Goal: Task Accomplishment & Management: Manage account settings

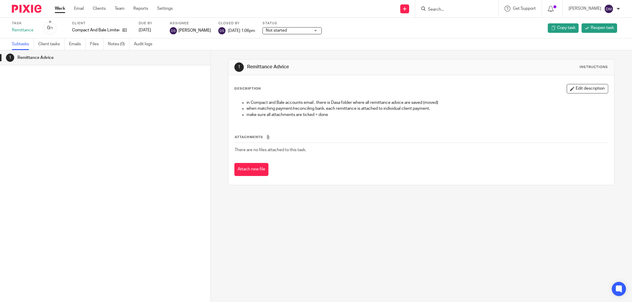
click at [58, 7] on link "Work" at bounding box center [60, 9] width 10 height 6
click at [458, 6] on form at bounding box center [458, 8] width 63 height 7
click at [460, 11] on input "Search" at bounding box center [453, 9] width 53 height 5
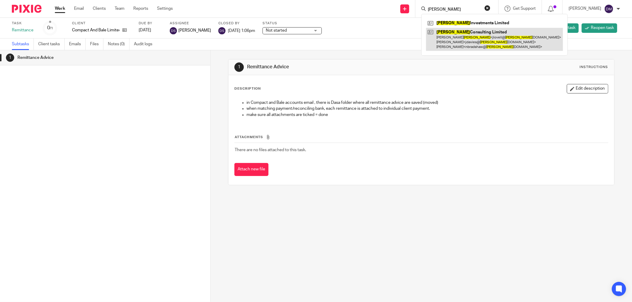
type input "lovell"
click at [479, 37] on link at bounding box center [494, 39] width 137 height 23
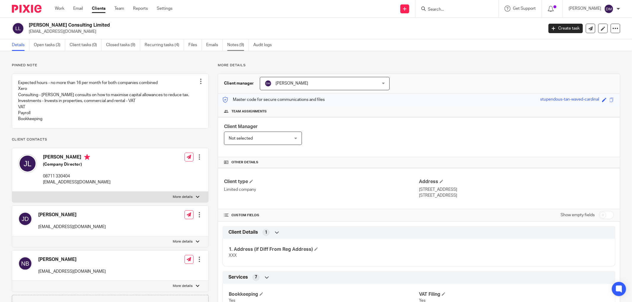
click at [233, 43] on link "Notes (9)" at bounding box center [238, 45] width 22 height 12
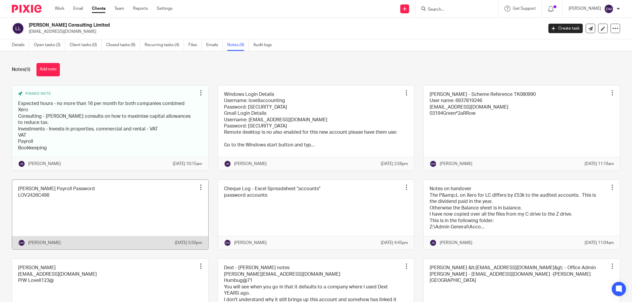
click at [133, 199] on link at bounding box center [110, 215] width 196 height 70
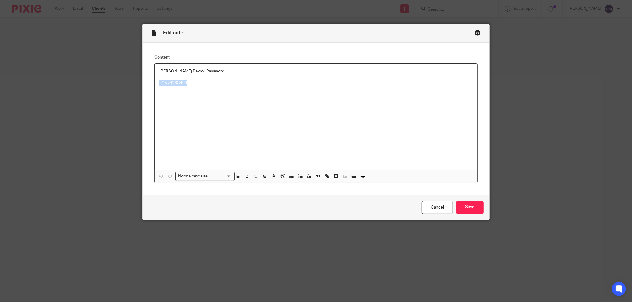
drag, startPoint x: 169, startPoint y: 84, endPoint x: 155, endPoint y: 86, distance: 14.1
click at [155, 86] on div "[PERSON_NAME] Payroll Password [SECURITY_DATA]" at bounding box center [316, 117] width 323 height 107
copy p "LOV2426C498"
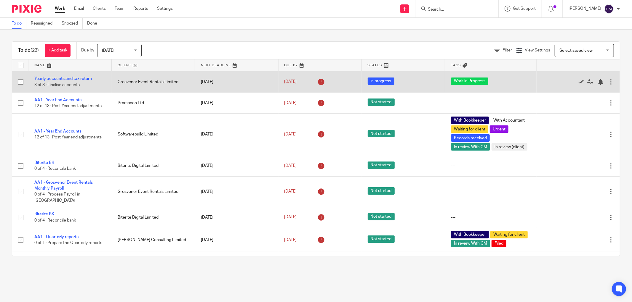
click at [20, 82] on input "checkbox" at bounding box center [20, 81] width 11 height 11
checkbox input "true"
click at [62, 77] on link "Yearly accounts and tax return" at bounding box center [62, 79] width 57 height 4
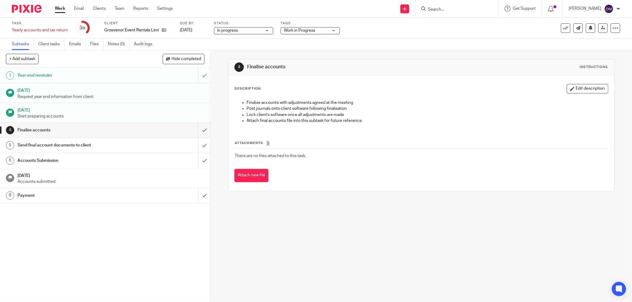
click at [61, 9] on link "Work" at bounding box center [60, 9] width 10 height 6
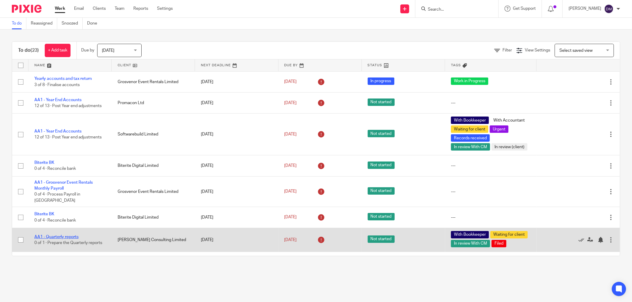
click at [63, 236] on link "AA1 - Quarterly reports" at bounding box center [56, 237] width 44 height 4
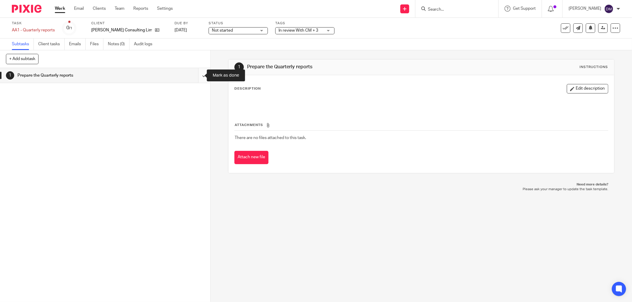
click at [199, 73] on input "submit" at bounding box center [105, 75] width 210 height 15
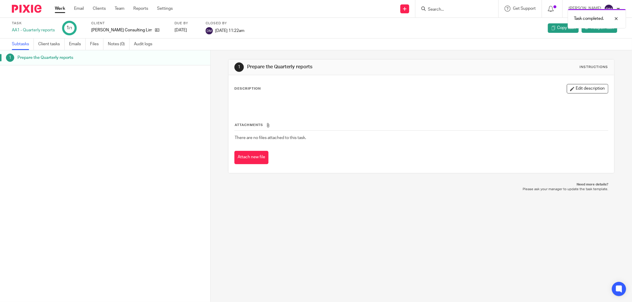
click at [61, 9] on link "Work" at bounding box center [60, 9] width 10 height 6
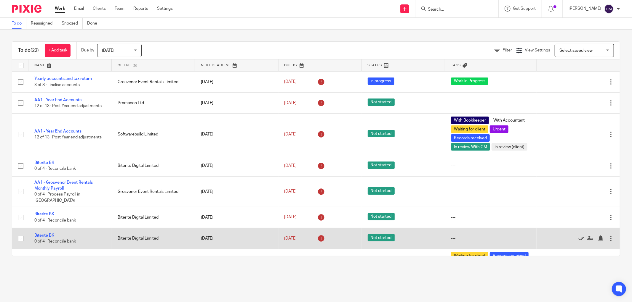
click at [21, 233] on input "checkbox" at bounding box center [20, 238] width 11 height 11
checkbox input "true"
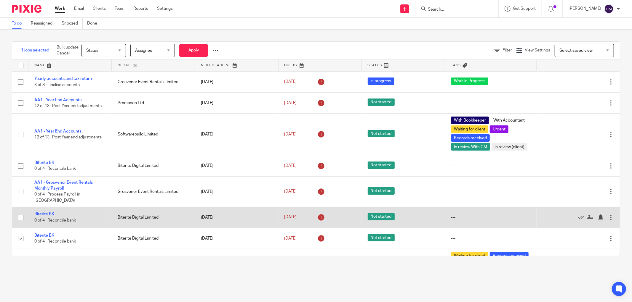
click at [19, 213] on input "checkbox" at bounding box center [20, 217] width 11 height 11
checkbox input "true"
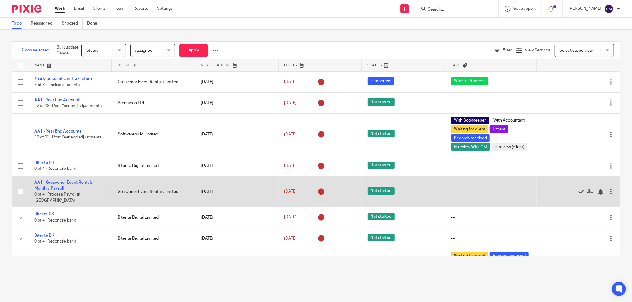
click at [20, 190] on input "checkbox" at bounding box center [20, 191] width 11 height 11
checkbox input "true"
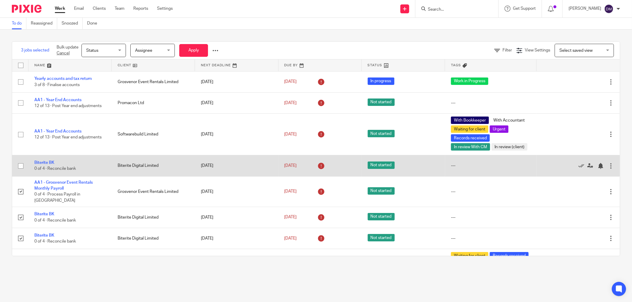
click at [21, 165] on input "checkbox" at bounding box center [20, 166] width 11 height 11
checkbox input "true"
click at [578, 165] on icon at bounding box center [581, 166] width 6 height 6
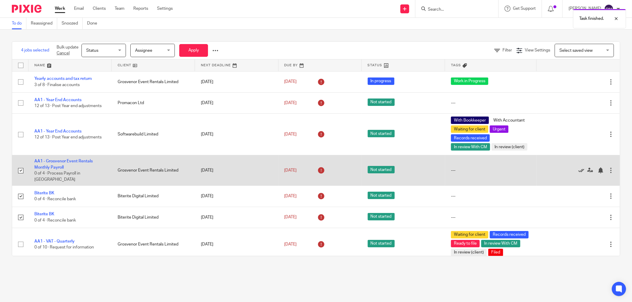
click at [578, 168] on icon at bounding box center [581, 171] width 6 height 6
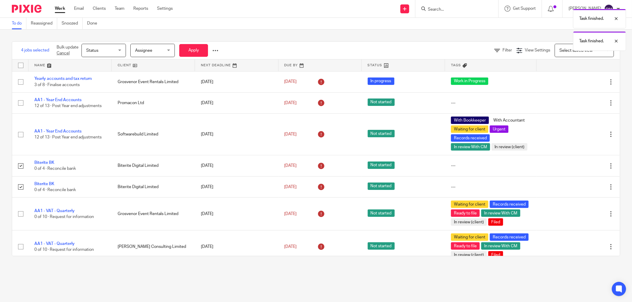
click at [578, 167] on icon at bounding box center [581, 166] width 6 height 6
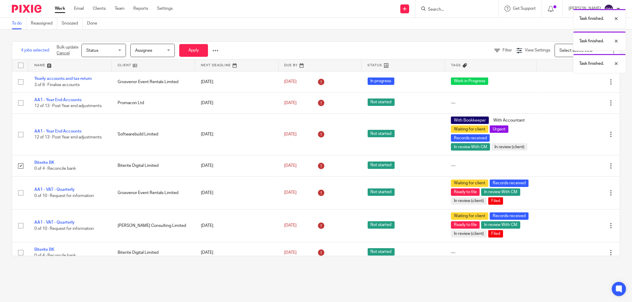
click at [578, 167] on icon at bounding box center [581, 166] width 6 height 6
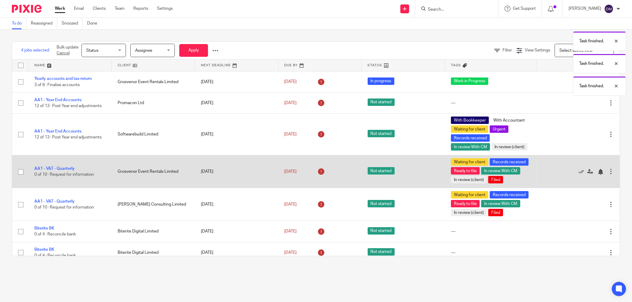
click at [21, 177] on input "checkbox" at bounding box center [20, 171] width 11 height 11
checkbox input "true"
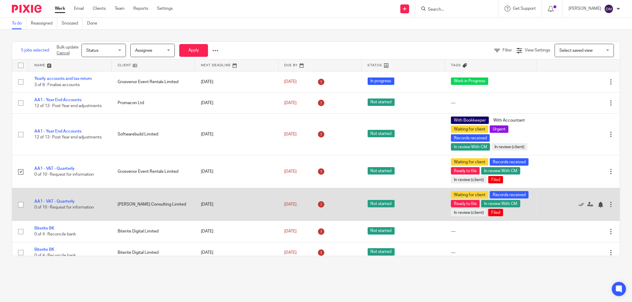
click at [21, 211] on input "checkbox" at bounding box center [20, 204] width 11 height 11
checkbox input "true"
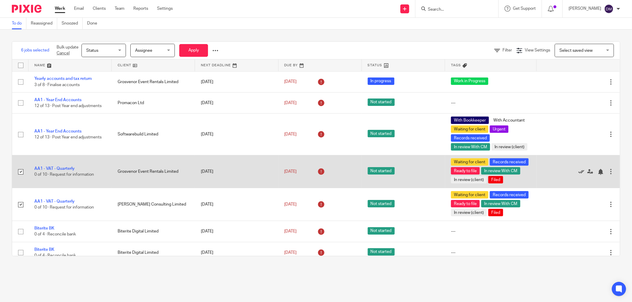
click at [578, 175] on icon at bounding box center [581, 172] width 6 height 6
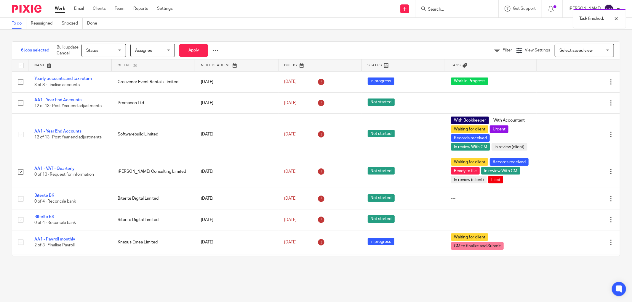
click at [578, 175] on icon at bounding box center [581, 172] width 6 height 6
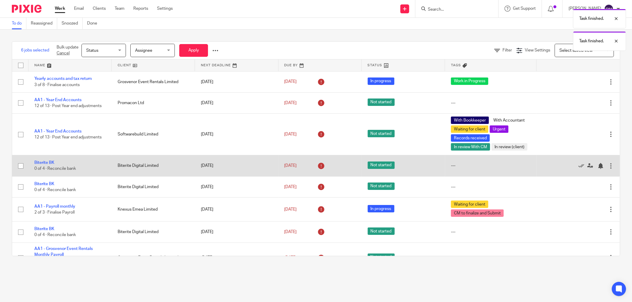
click at [21, 165] on input "checkbox" at bounding box center [20, 166] width 11 height 11
checkbox input "true"
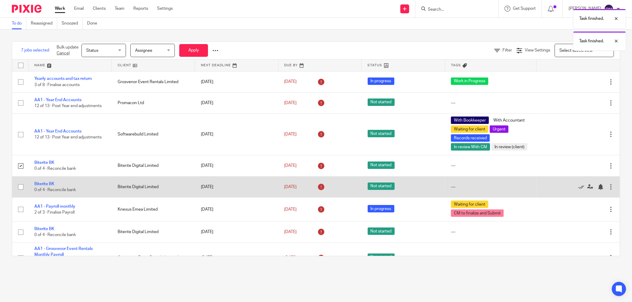
click at [20, 189] on input "checkbox" at bounding box center [20, 187] width 11 height 11
checkbox input "true"
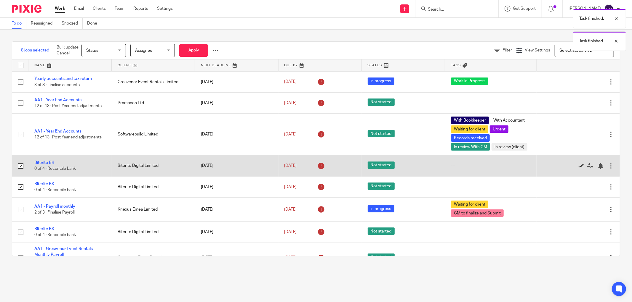
click at [578, 167] on icon at bounding box center [581, 166] width 6 height 6
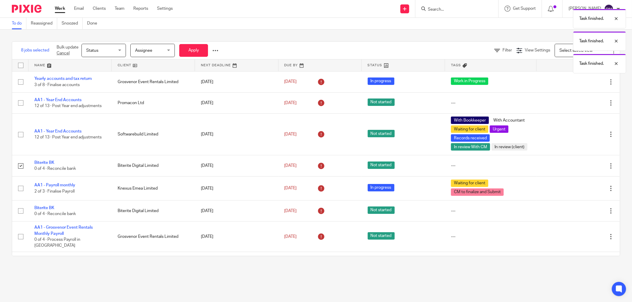
click at [578, 167] on icon at bounding box center [581, 166] width 6 height 6
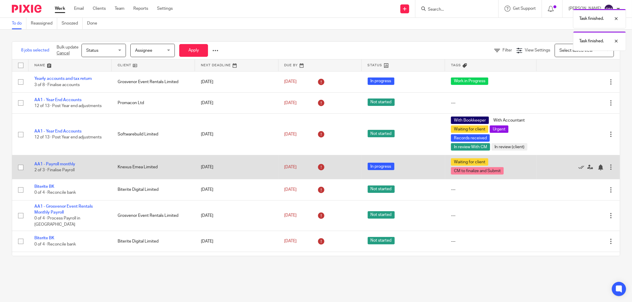
click at [20, 169] on input "checkbox" at bounding box center [20, 167] width 11 height 11
checkbox input "true"
click at [578, 169] on icon at bounding box center [581, 168] width 6 height 6
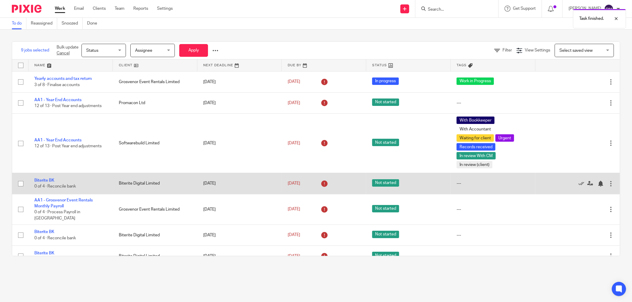
click at [20, 185] on input "checkbox" at bounding box center [20, 183] width 11 height 11
checkbox input "true"
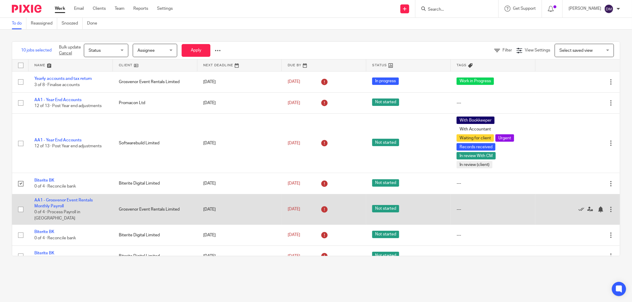
click at [20, 206] on input "checkbox" at bounding box center [20, 209] width 11 height 11
checkbox input "true"
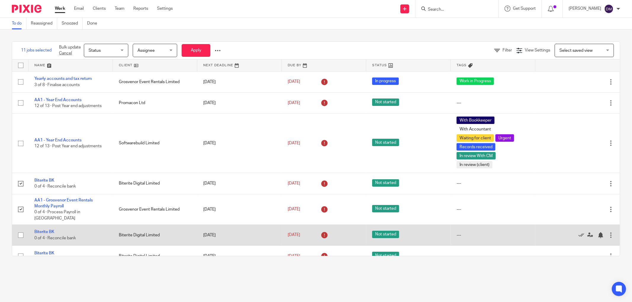
click at [21, 230] on input "checkbox" at bounding box center [20, 235] width 11 height 11
checkbox input "true"
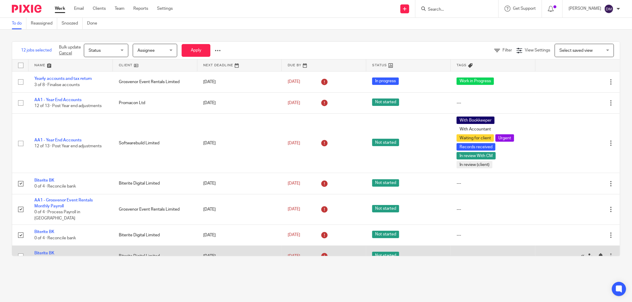
click at [20, 253] on input "checkbox" at bounding box center [20, 256] width 11 height 11
checkbox input "true"
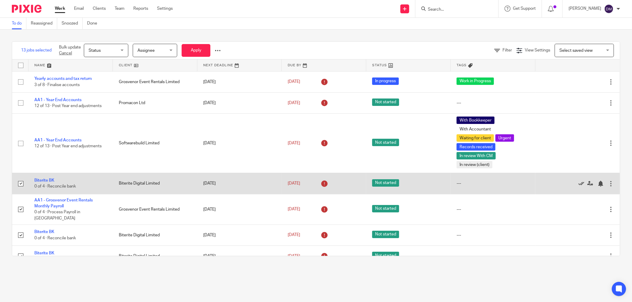
click at [578, 183] on icon at bounding box center [581, 184] width 6 height 6
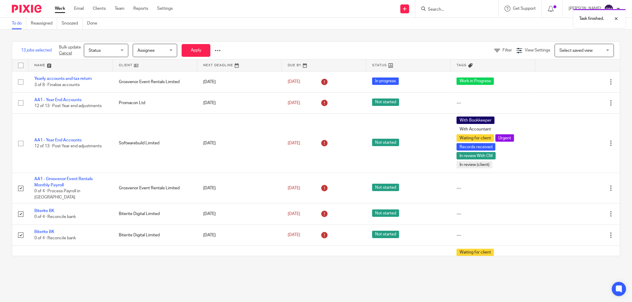
click at [578, 185] on icon at bounding box center [581, 188] width 6 height 6
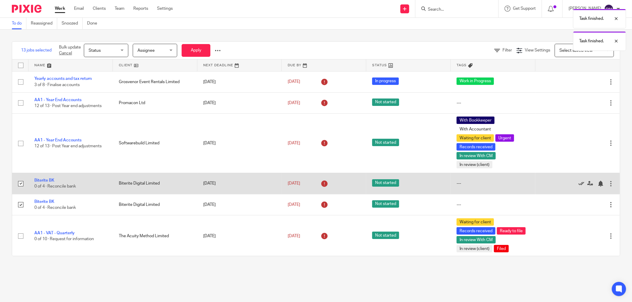
click at [578, 184] on icon at bounding box center [581, 184] width 6 height 6
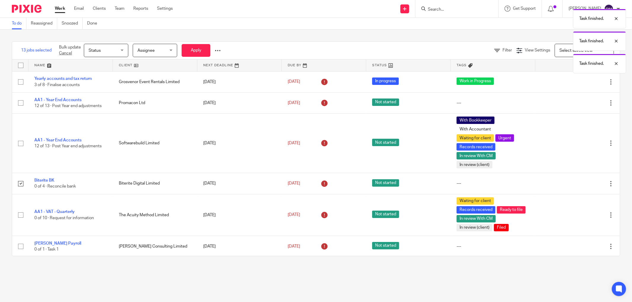
click at [578, 184] on icon at bounding box center [581, 184] width 6 height 6
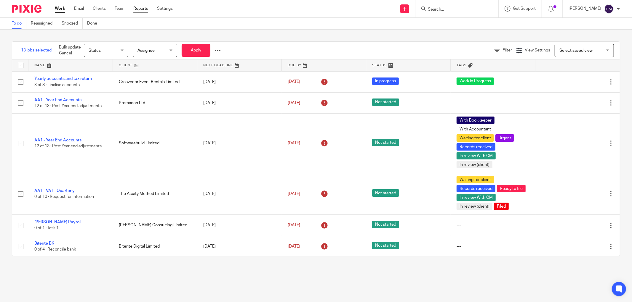
click at [145, 8] on link "Reports" at bounding box center [140, 9] width 15 height 6
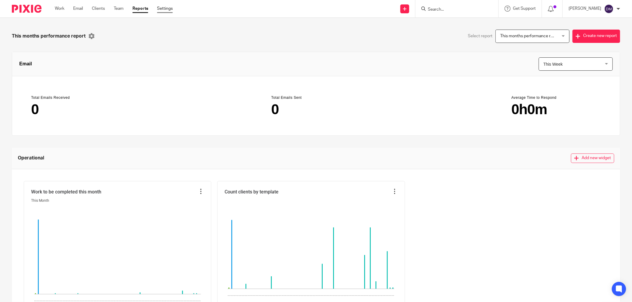
click at [167, 10] on link "Settings" at bounding box center [165, 9] width 16 height 6
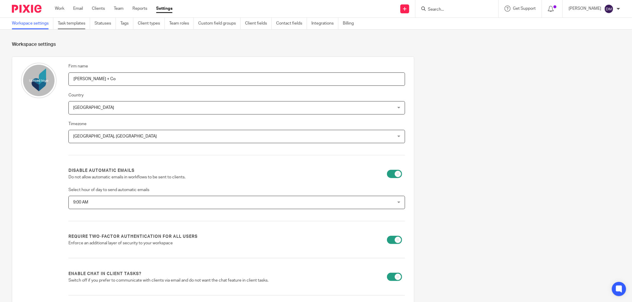
click at [76, 25] on link "Task templates" at bounding box center [74, 24] width 32 height 12
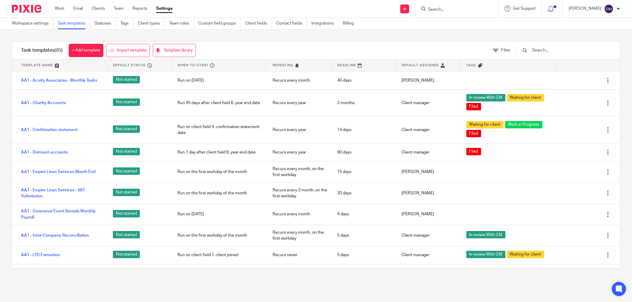
click at [445, 8] on input "Search" at bounding box center [453, 9] width 53 height 5
type input "acuity"
click at [445, 27] on link at bounding box center [481, 28] width 110 height 18
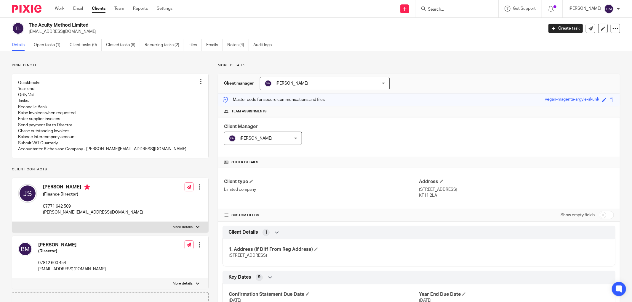
drag, startPoint x: 94, startPoint y: 9, endPoint x: 130, endPoint y: 11, distance: 36.2
click at [94, 8] on link "Clients" at bounding box center [99, 9] width 14 height 6
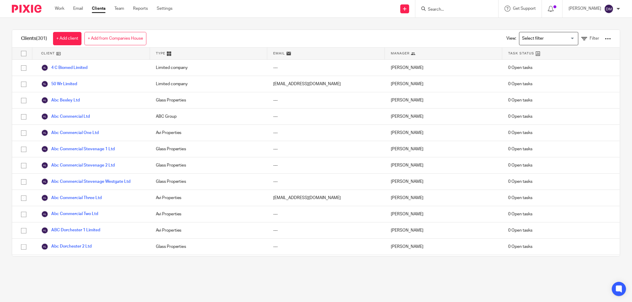
click at [561, 39] on input "Search for option" at bounding box center [547, 38] width 55 height 10
click at [589, 38] on span "Filter" at bounding box center [593, 38] width 9 height 4
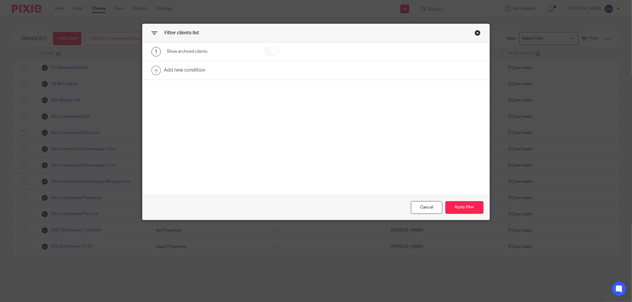
click at [275, 51] on input "checkbox" at bounding box center [271, 51] width 15 height 8
checkbox input "true"
click at [469, 207] on button "Apply filter" at bounding box center [464, 207] width 38 height 13
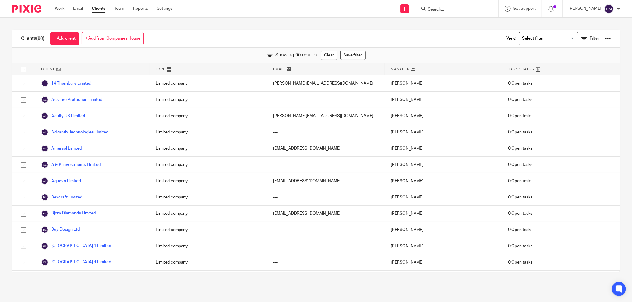
click at [461, 7] on input "Search" at bounding box center [453, 9] width 53 height 5
type input "acuity"
click button "submit" at bounding box center [0, 0] width 0 height 0
click at [470, 25] on link at bounding box center [481, 28] width 110 height 18
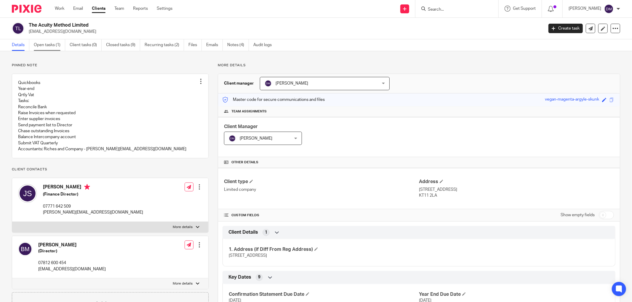
click at [44, 46] on link "Open tasks (1)" at bounding box center [49, 45] width 31 height 12
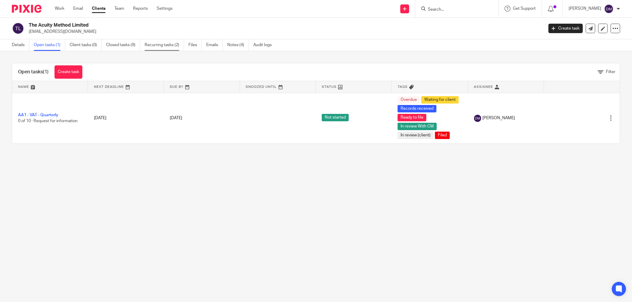
click at [166, 47] on link "Recurring tasks (2)" at bounding box center [164, 45] width 39 height 12
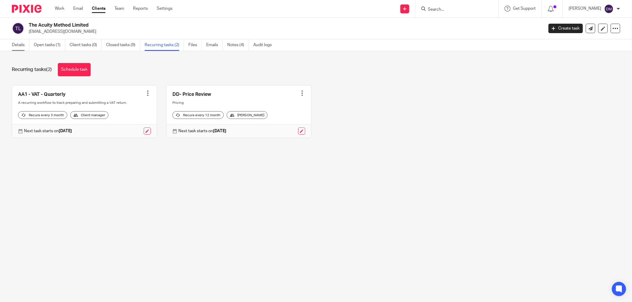
click at [12, 41] on link "Details" at bounding box center [20, 45] width 17 height 12
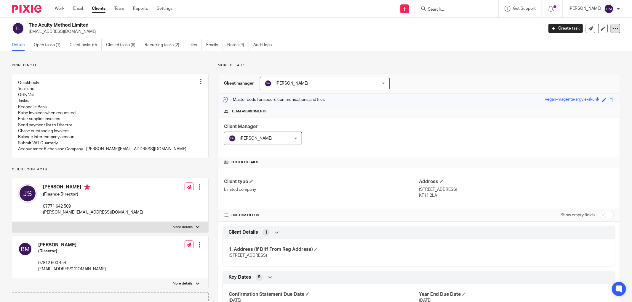
click at [612, 28] on icon at bounding box center [615, 28] width 6 height 6
click at [567, 69] on button "Archive client" at bounding box center [577, 69] width 65 height 8
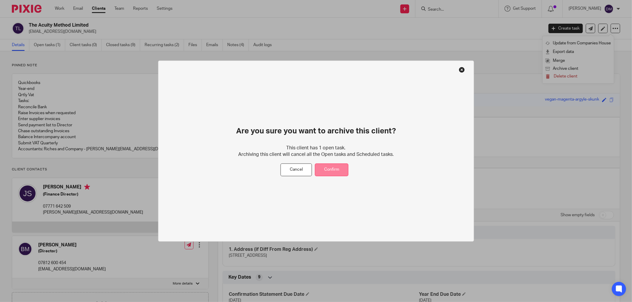
click at [331, 170] on button "Confirm" at bounding box center [331, 170] width 33 height 13
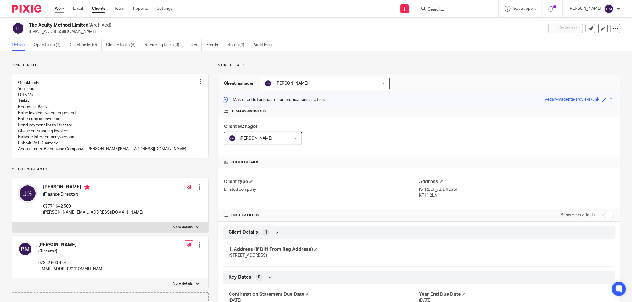
click at [56, 7] on link "Work" at bounding box center [59, 9] width 9 height 6
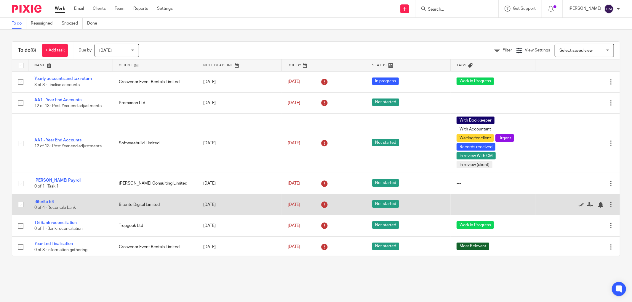
click at [19, 205] on input "checkbox" at bounding box center [20, 204] width 11 height 11
checkbox input "true"
click at [578, 204] on icon at bounding box center [581, 205] width 6 height 6
